Goal: Transaction & Acquisition: Purchase product/service

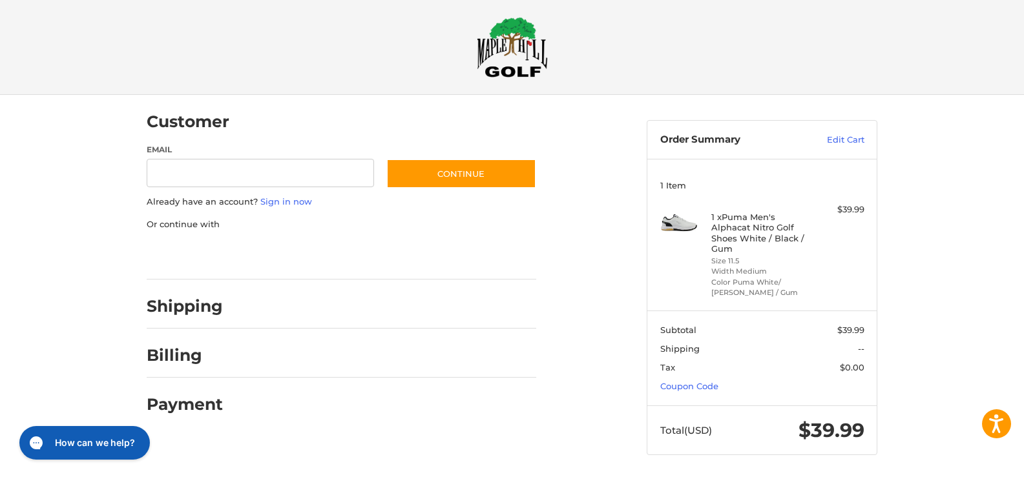
scroll to position [12, 0]
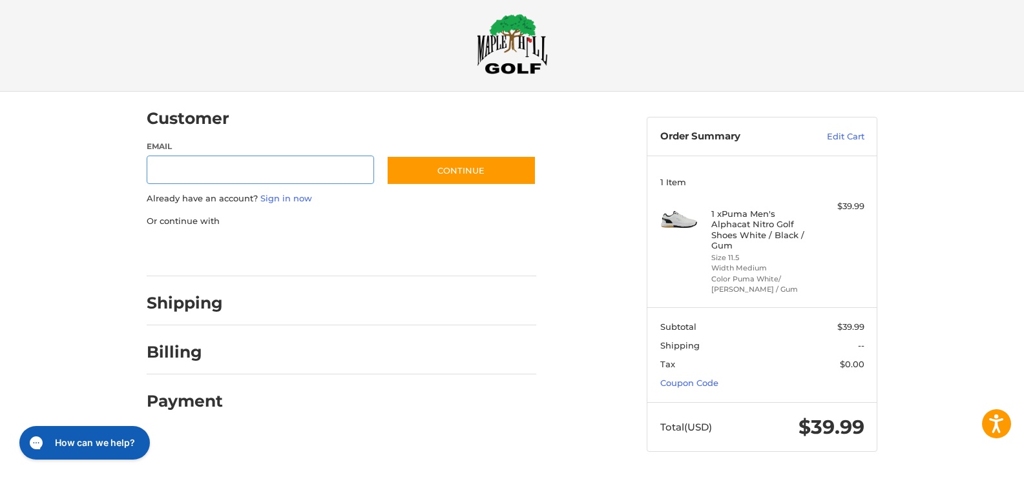
click at [255, 171] on input "Email" at bounding box center [260, 170] width 227 height 29
type input "**********"
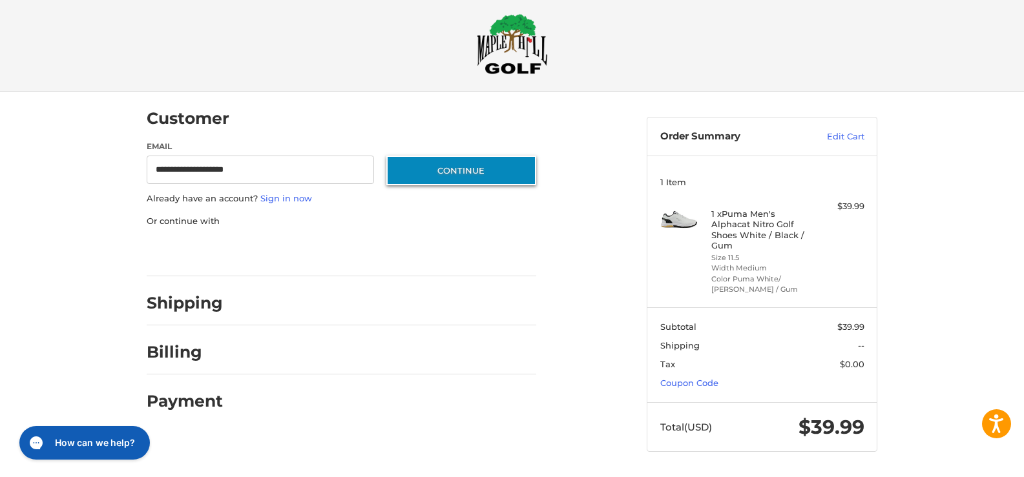
click at [464, 170] on button "Continue" at bounding box center [461, 171] width 150 height 30
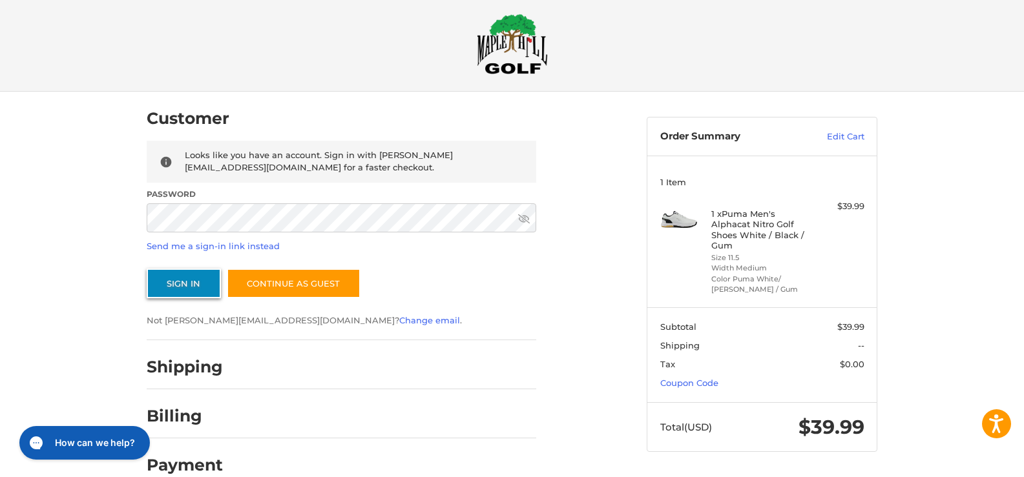
click at [165, 279] on button "Sign In" at bounding box center [184, 284] width 74 height 30
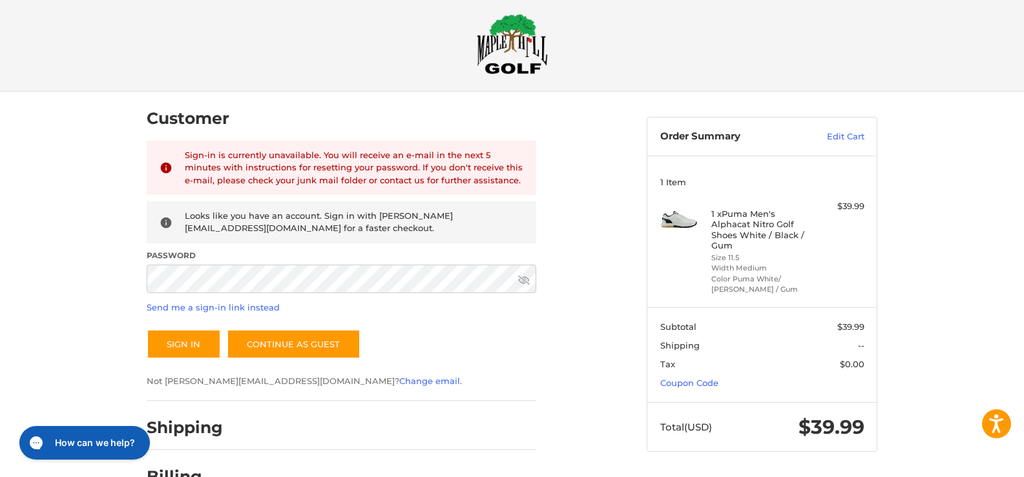
scroll to position [0, 0]
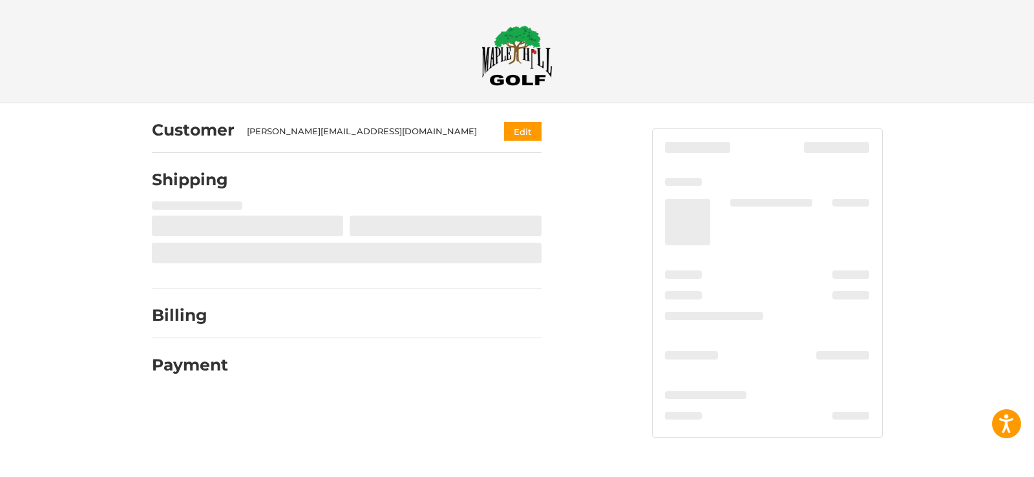
select select "**"
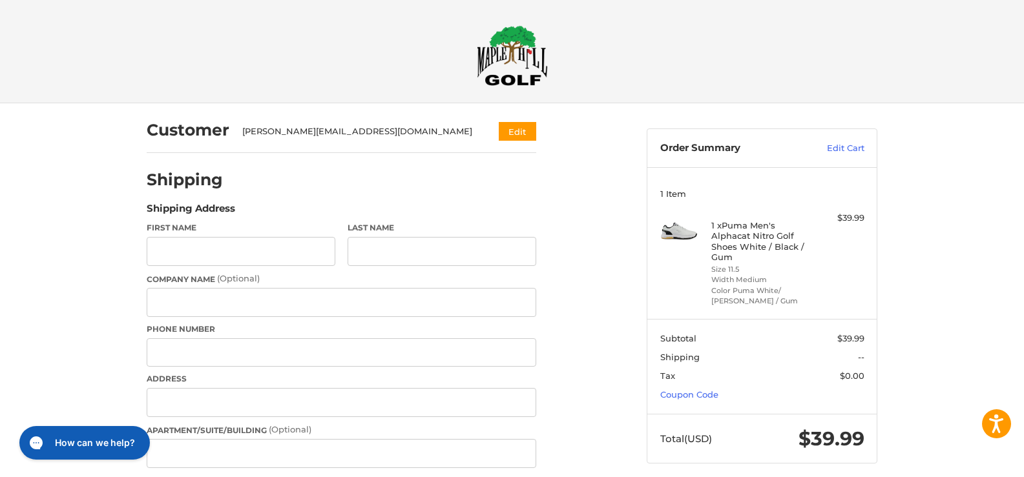
click at [379, 128] on div "[PERSON_NAME][EMAIL_ADDRESS][DOMAIN_NAME]" at bounding box center [358, 131] width 232 height 13
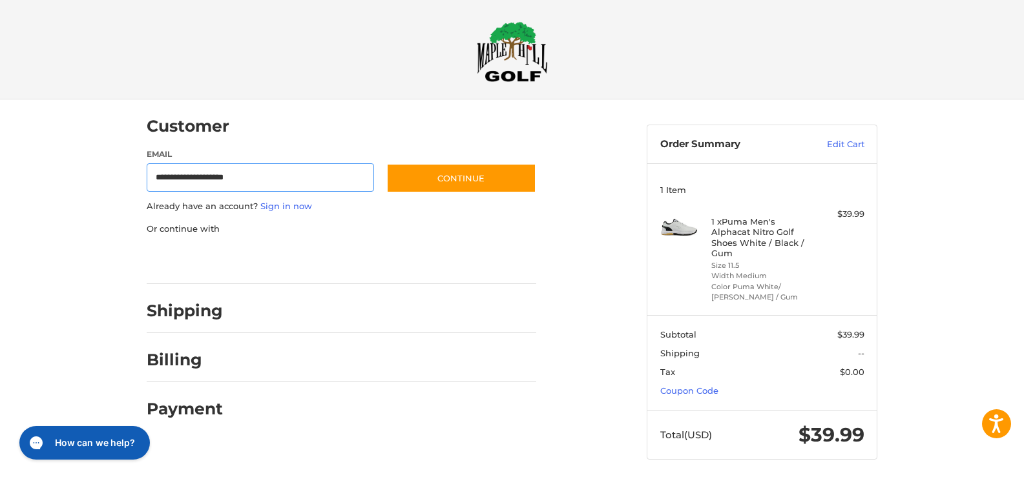
scroll to position [12, 0]
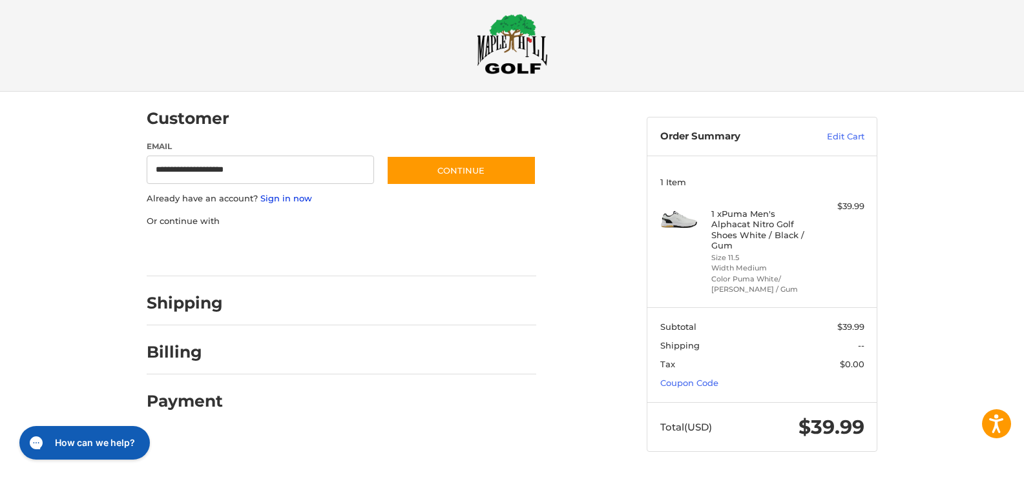
click at [280, 196] on link "Sign in now" at bounding box center [286, 198] width 52 height 10
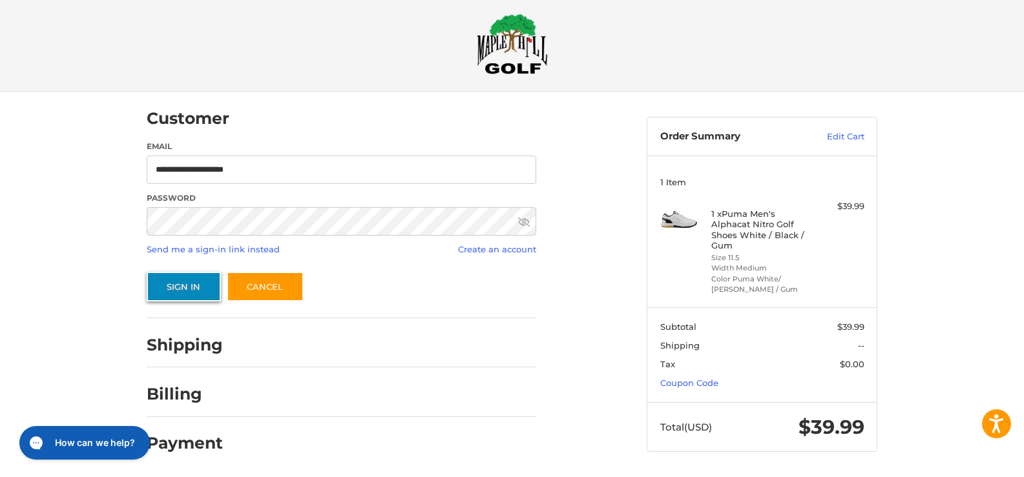
click at [191, 283] on button "Sign In" at bounding box center [184, 287] width 74 height 30
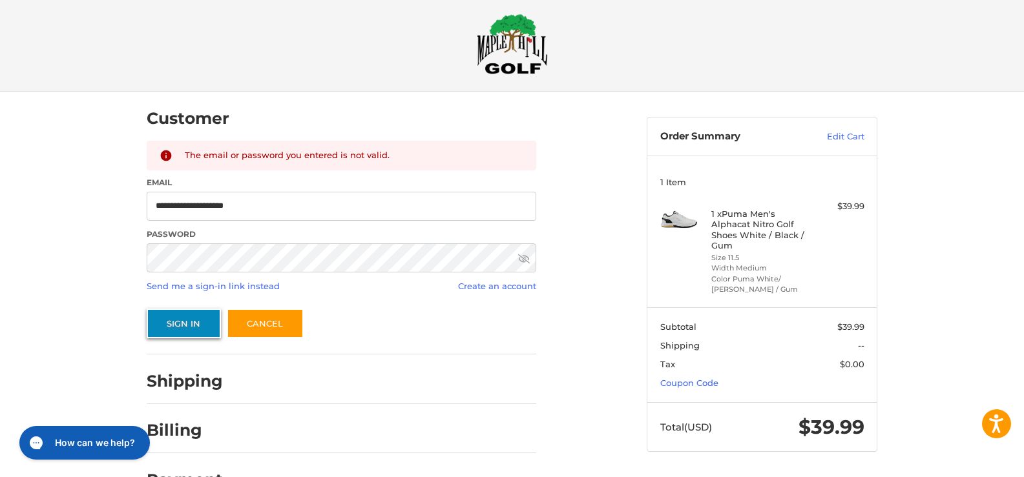
click at [187, 317] on button "Sign In" at bounding box center [184, 324] width 74 height 30
click at [523, 259] on icon at bounding box center [524, 259] width 12 height 12
click at [280, 205] on input "**********" at bounding box center [342, 206] width 390 height 29
click at [198, 317] on button "Sign In" at bounding box center [184, 324] width 74 height 30
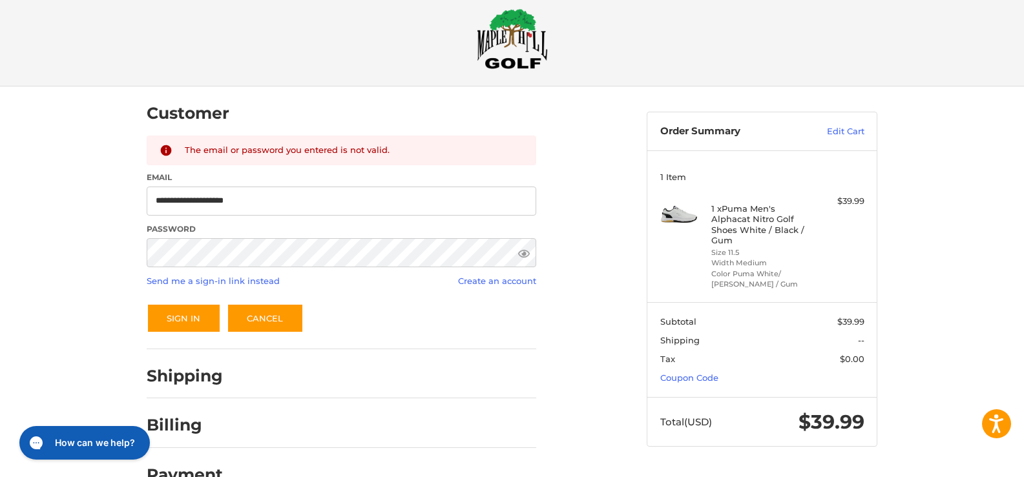
scroll to position [0, 0]
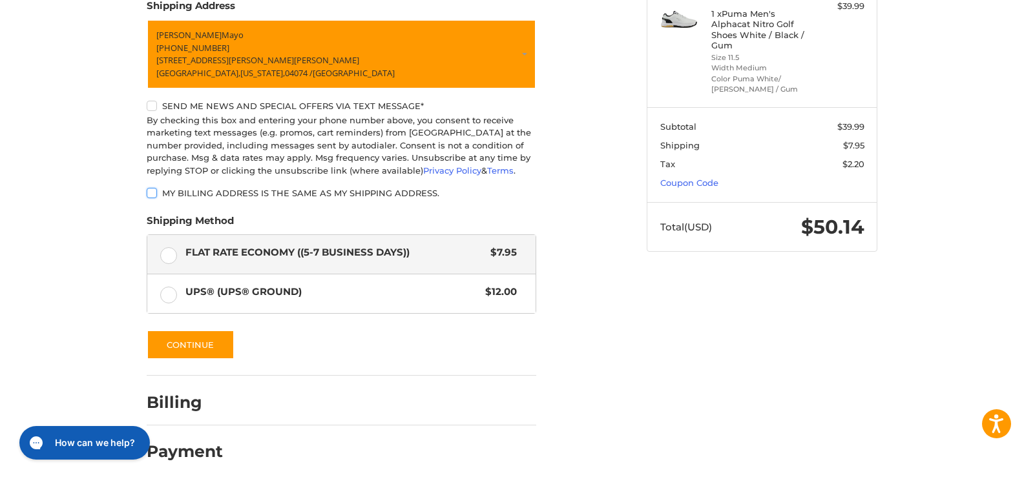
scroll to position [214, 0]
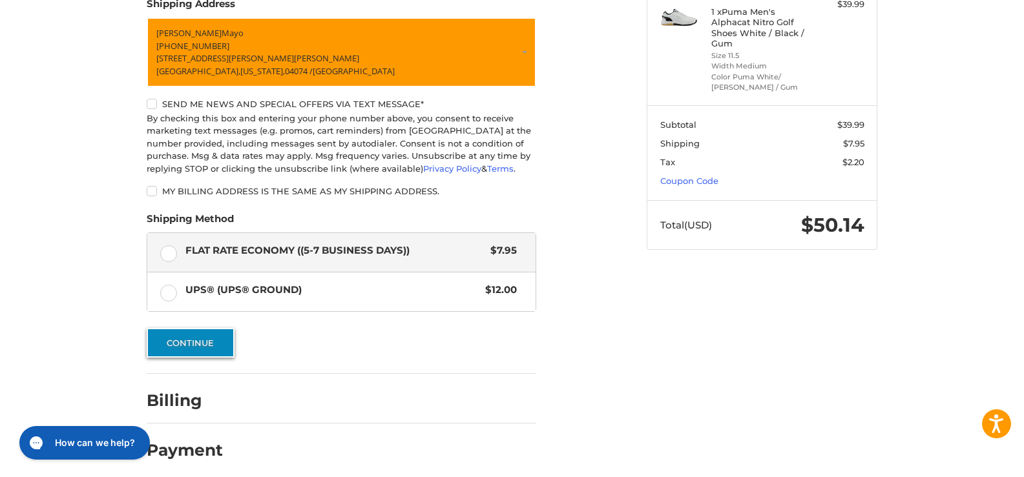
click at [210, 333] on button "Continue" at bounding box center [191, 343] width 88 height 30
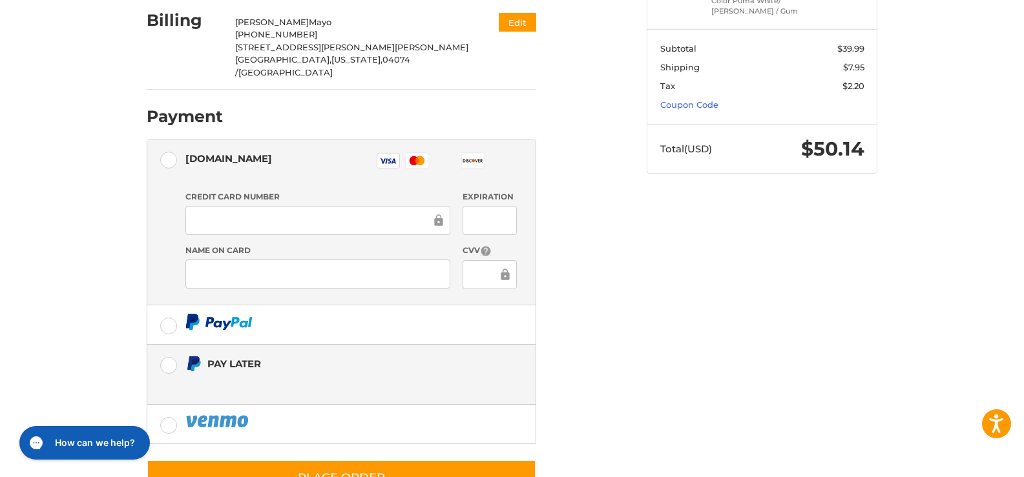
scroll to position [306, 0]
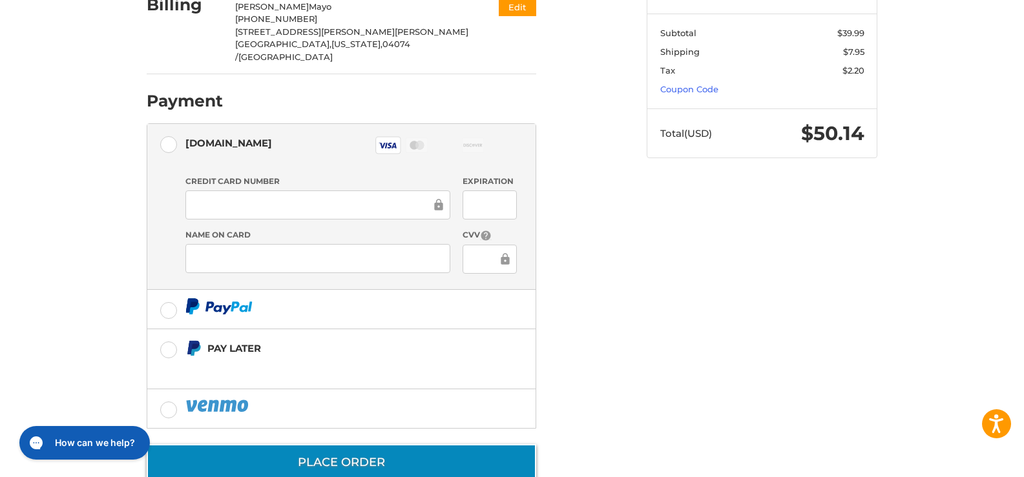
click at [318, 444] on button "Place Order" at bounding box center [342, 462] width 390 height 37
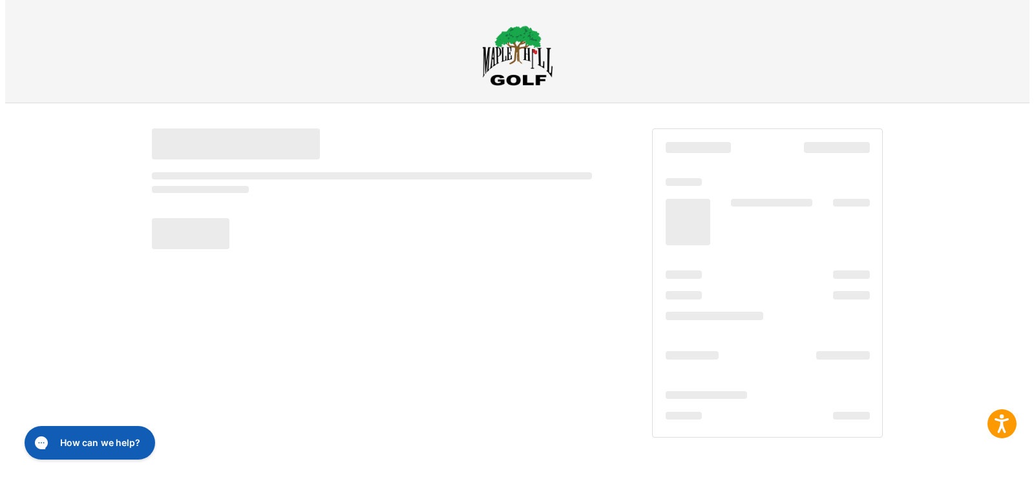
scroll to position [0, 0]
